Goal: Information Seeking & Learning: Learn about a topic

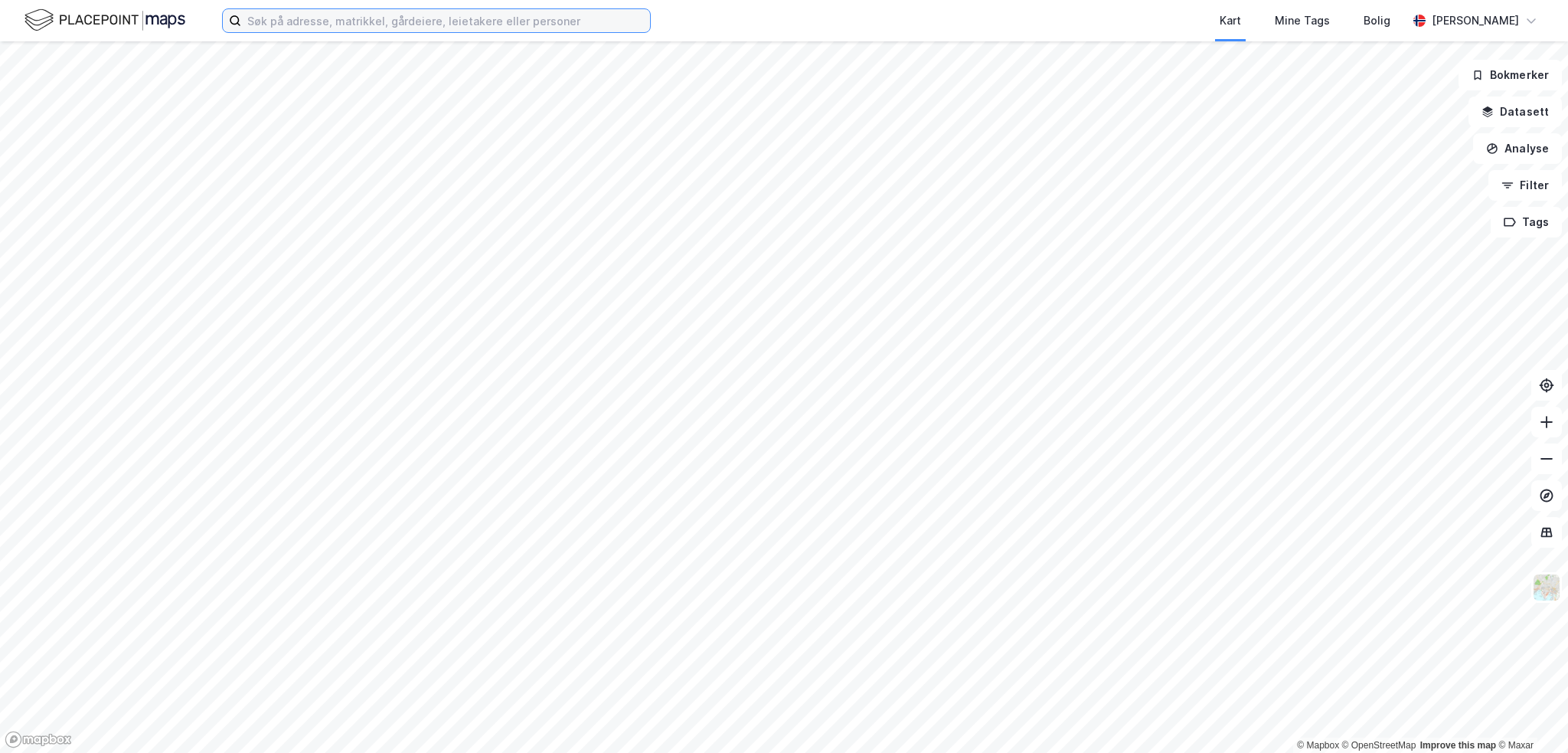
click at [330, 24] on input at bounding box center [446, 21] width 409 height 23
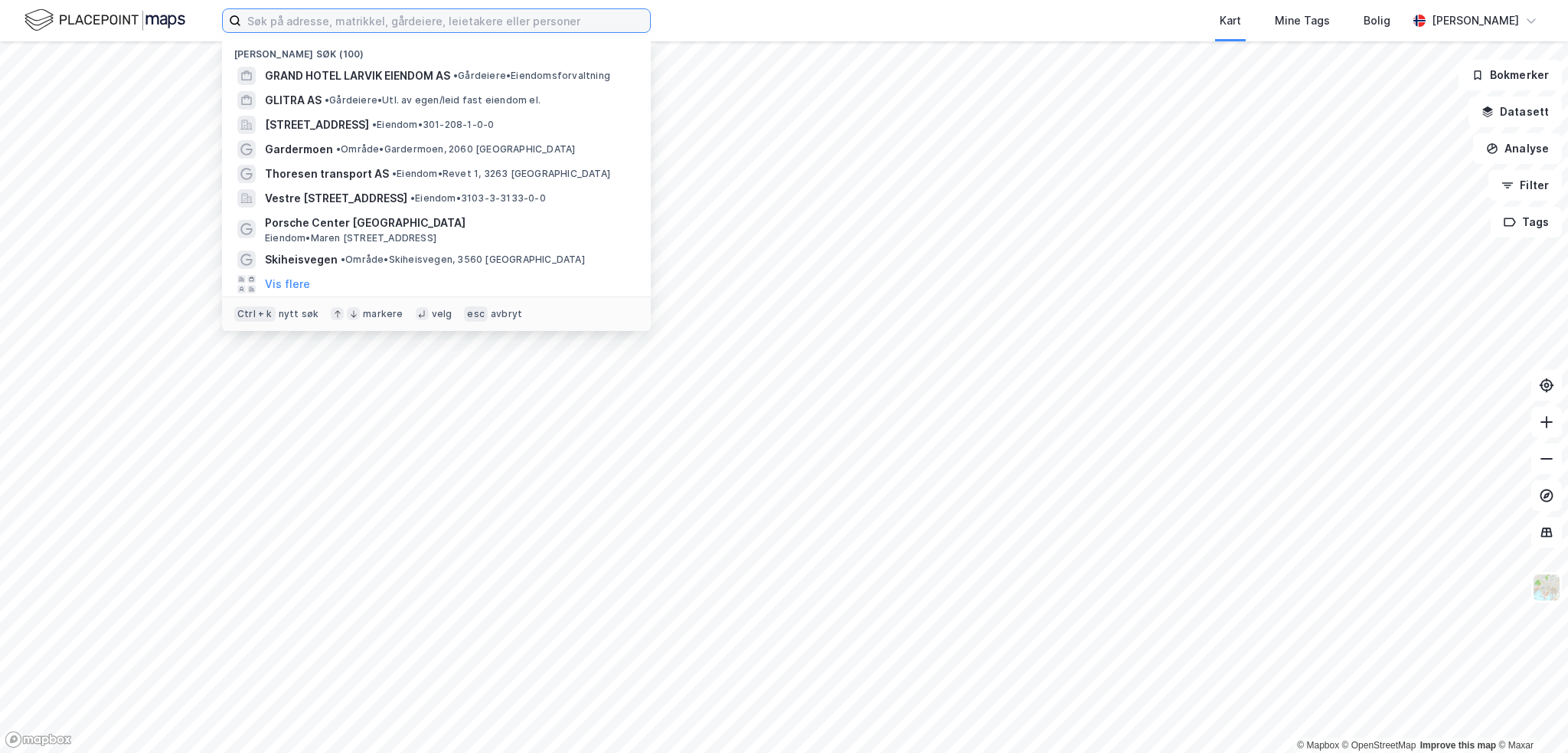
click at [317, 26] on input at bounding box center [446, 21] width 409 height 23
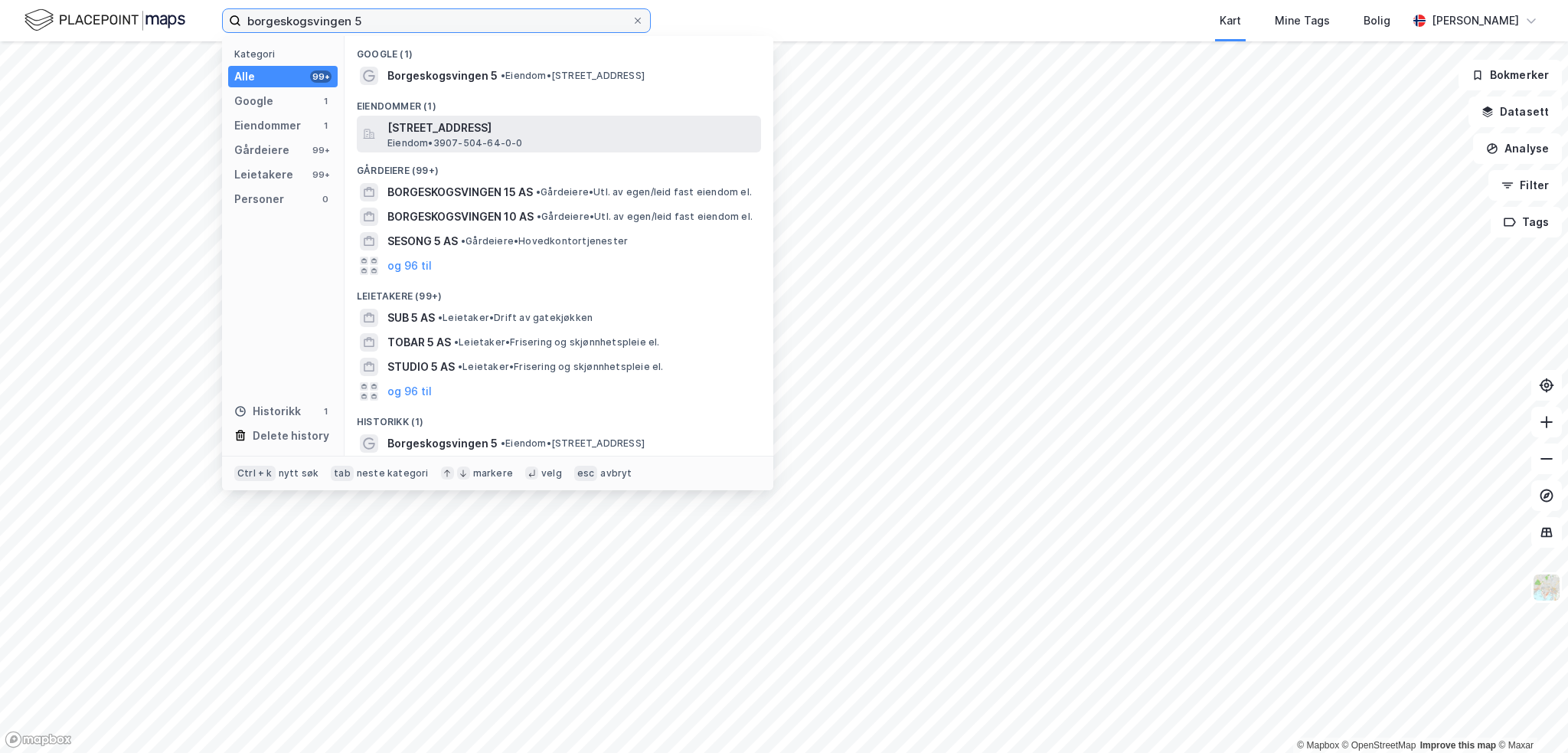
type input "borgeskogsvingen 5"
click at [503, 139] on span "Eiendom • 3907-504-64-0-0" at bounding box center [455, 143] width 135 height 12
